Goal: Information Seeking & Learning: Learn about a topic

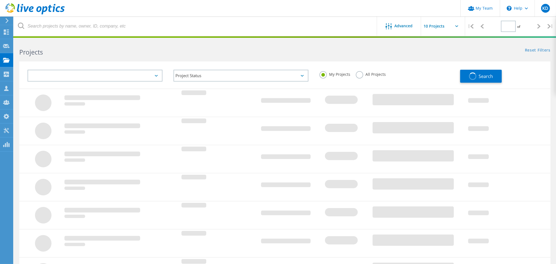
type input "1"
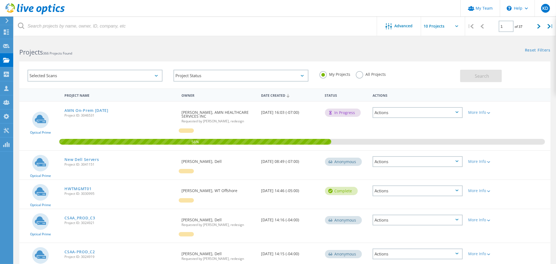
click at [362, 78] on div "All Projects" at bounding box center [371, 75] width 30 height 8
click at [362, 76] on label "All Projects" at bounding box center [371, 73] width 30 height 5
click at [0, 0] on input "All Projects" at bounding box center [0, 0] width 0 height 0
click at [467, 76] on button "Search" at bounding box center [481, 76] width 42 height 12
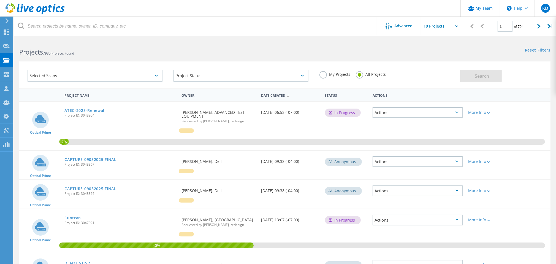
click at [324, 74] on label "My Projects" at bounding box center [335, 73] width 31 height 5
click at [0, 0] on input "My Projects" at bounding box center [0, 0] width 0 height 0
click at [476, 76] on span "Search" at bounding box center [482, 76] width 14 height 6
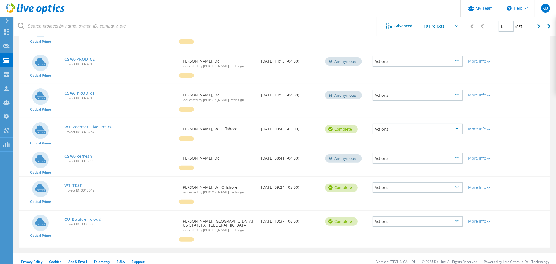
scroll to position [196, 0]
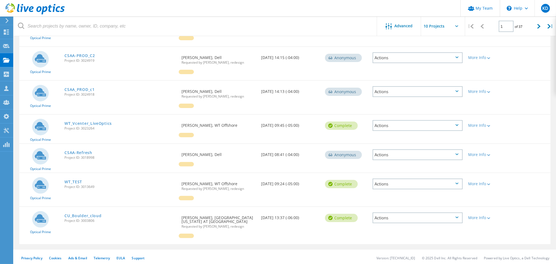
click at [158, 224] on div "CU_Boulder_cloud Project ID: 3003806" at bounding box center [120, 217] width 117 height 21
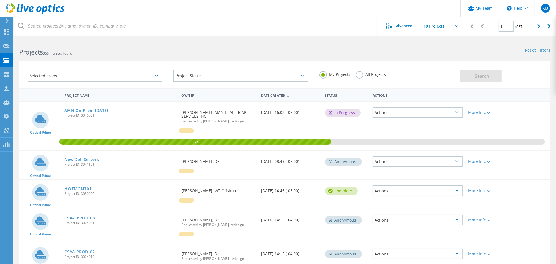
scroll to position [0, 0]
drag, startPoint x: 198, startPoint y: 189, endPoint x: 215, endPoint y: 194, distance: 17.6
click at [217, 192] on div "Requested By michael flores, WT Offshore" at bounding box center [219, 189] width 80 height 18
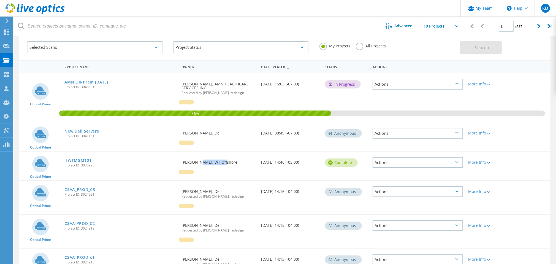
scroll to position [37, 0]
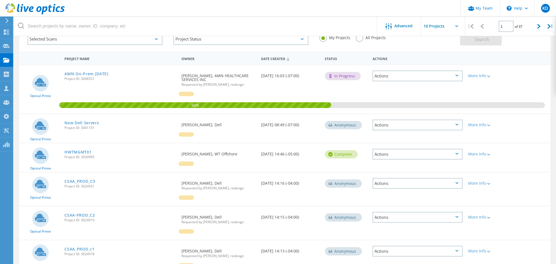
click at [153, 218] on span "Project ID: 3024919" at bounding box center [119, 219] width 111 height 3
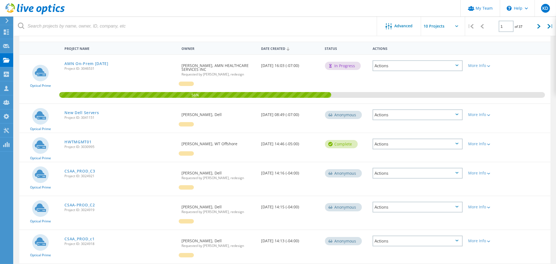
scroll to position [0, 0]
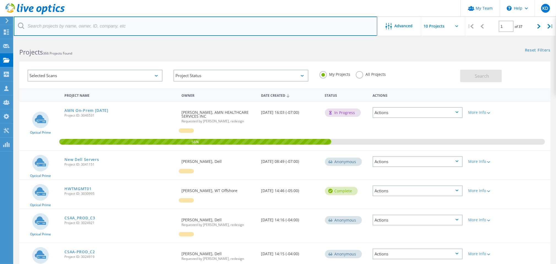
click at [291, 18] on input "text" at bounding box center [196, 26] width 364 height 19
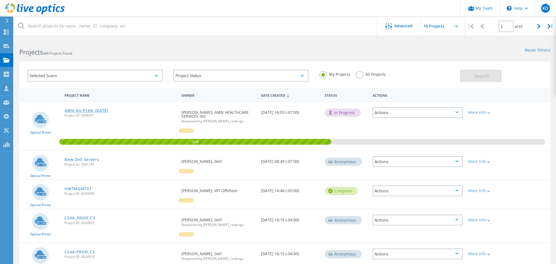
click at [87, 110] on link "AMN On-Prem [DATE]" at bounding box center [86, 111] width 44 height 4
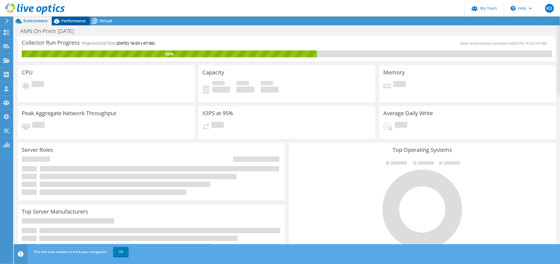
click at [71, 21] on span "Performance" at bounding box center [73, 20] width 24 height 5
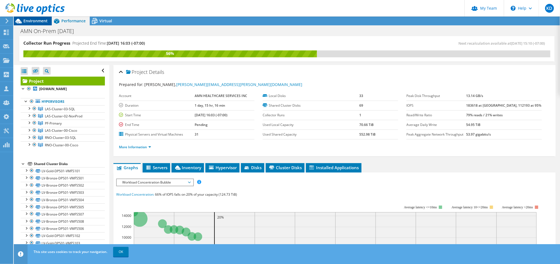
click at [36, 23] on div "Environment" at bounding box center [33, 21] width 38 height 9
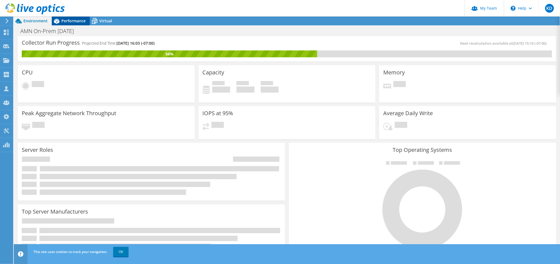
click at [79, 24] on div "Performance" at bounding box center [71, 21] width 38 height 9
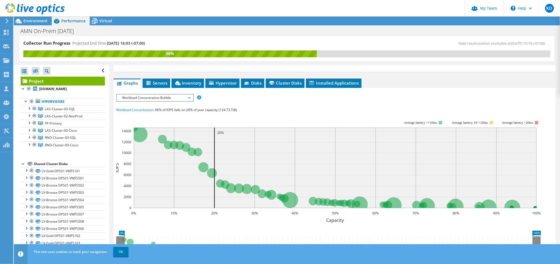
scroll to position [73, 0]
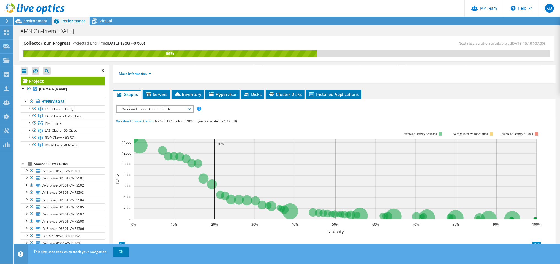
click at [151, 109] on span "Workload Concentration Bubble" at bounding box center [155, 109] width 71 height 7
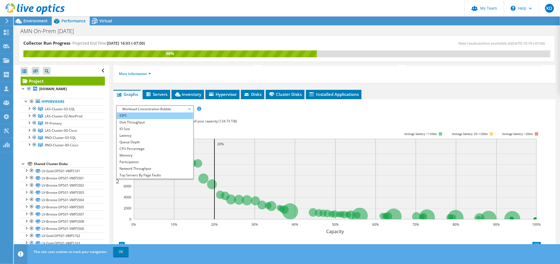
click at [149, 116] on li "IOPS" at bounding box center [155, 115] width 76 height 7
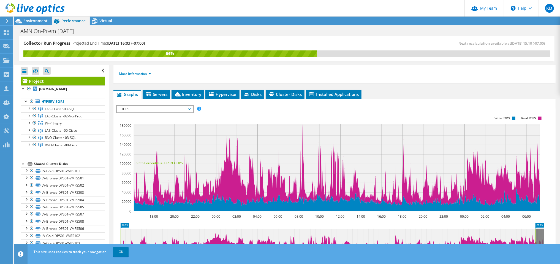
click at [167, 109] on span "IOPS" at bounding box center [155, 109] width 71 height 7
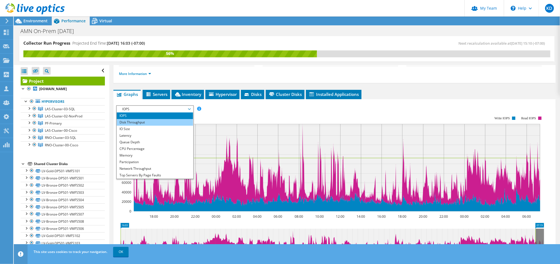
click at [163, 123] on li "Disk Throughput" at bounding box center [155, 122] width 76 height 7
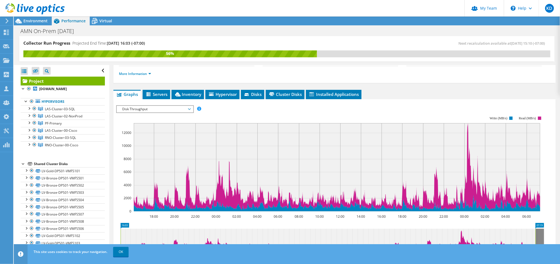
click at [421, 112] on rect at bounding box center [330, 164] width 428 height 110
click at [126, 255] on link "OK" at bounding box center [120, 252] width 15 height 10
